Goal: Find specific page/section: Find specific page/section

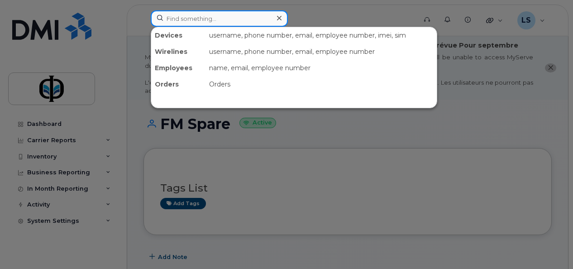
click at [177, 12] on input at bounding box center [219, 18] width 137 height 16
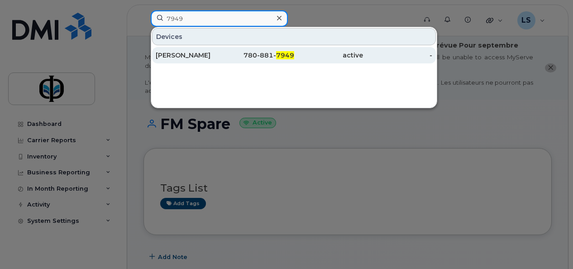
type input "7949"
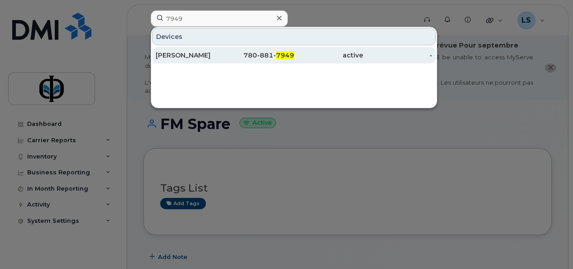
click at [204, 53] on div "Patricia Mackeracher" at bounding box center [190, 55] width 69 height 9
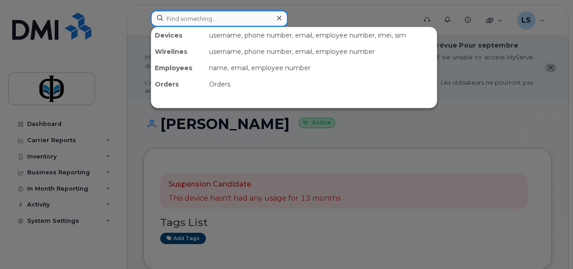
click at [184, 20] on input at bounding box center [219, 18] width 137 height 16
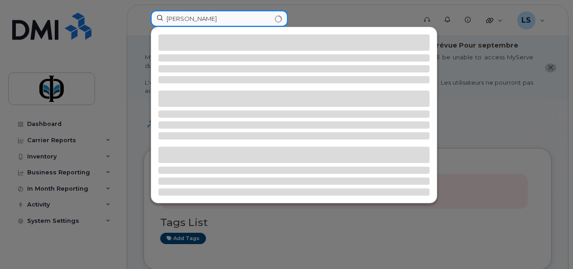
type input "kathleen"
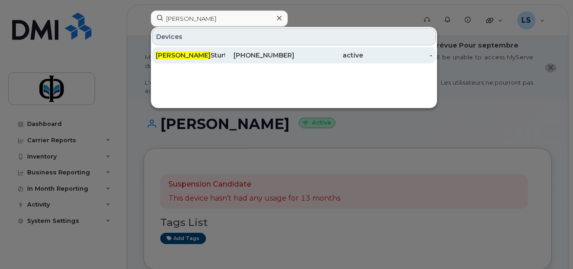
click at [225, 57] on div "780-881-0754" at bounding box center [259, 55] width 69 height 9
